Goal: Navigation & Orientation: Find specific page/section

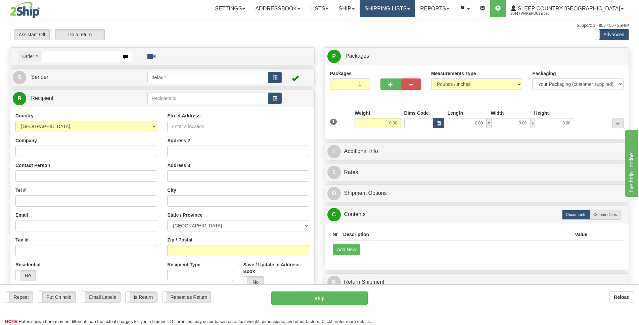
click at [415, 7] on link "Shipping lists" at bounding box center [387, 8] width 55 height 17
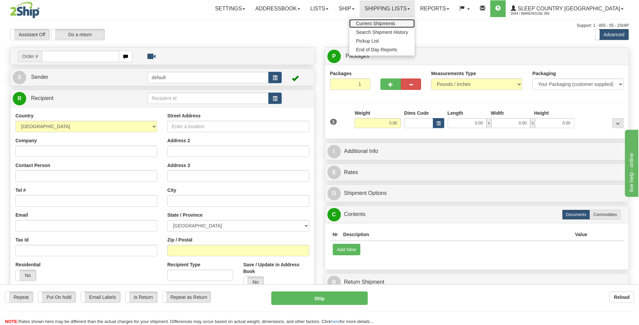
click at [395, 24] on span "Current Shipments" at bounding box center [375, 23] width 39 height 5
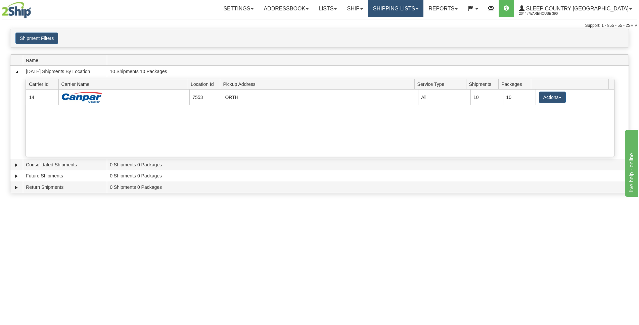
click at [423, 10] on link "Shipping lists" at bounding box center [395, 8] width 55 height 17
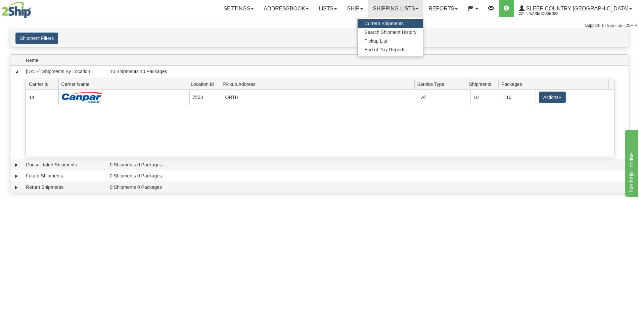
click at [404, 23] on span "Current Shipments" at bounding box center [383, 23] width 39 height 5
